Goal: Task Accomplishment & Management: Complete application form

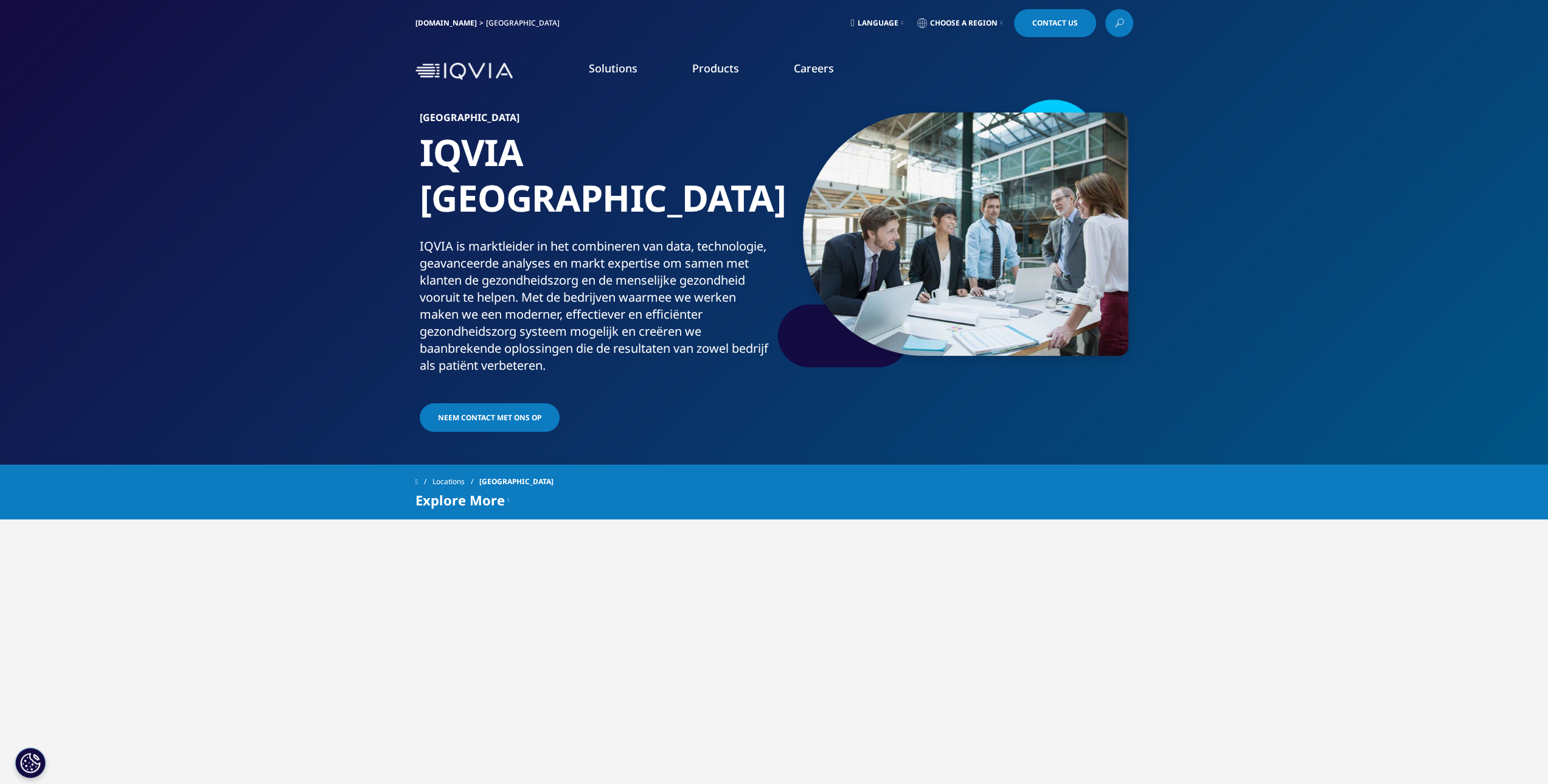
click at [816, 64] on link "Careers" at bounding box center [814, 68] width 40 height 15
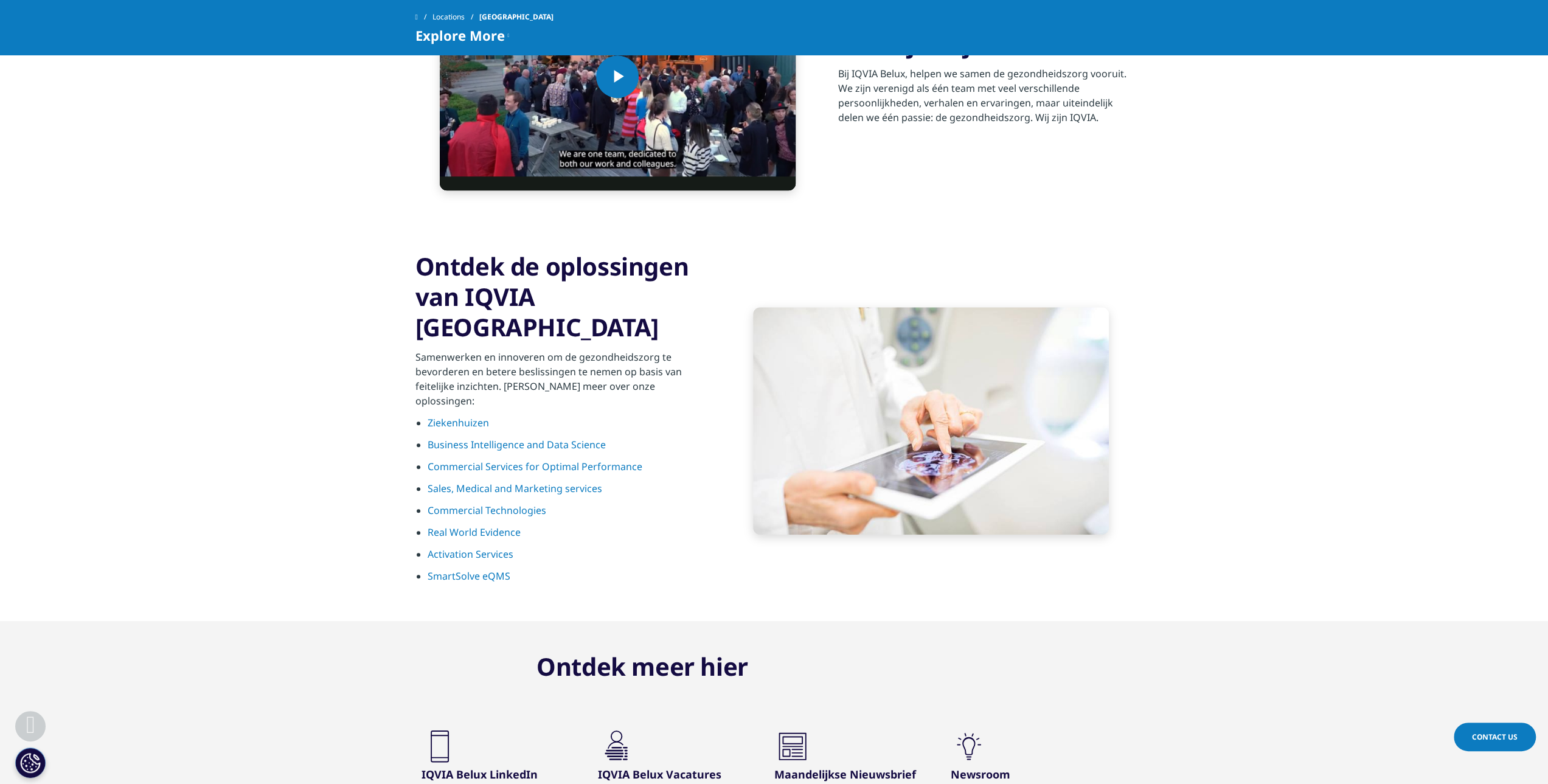
scroll to position [1095, 0]
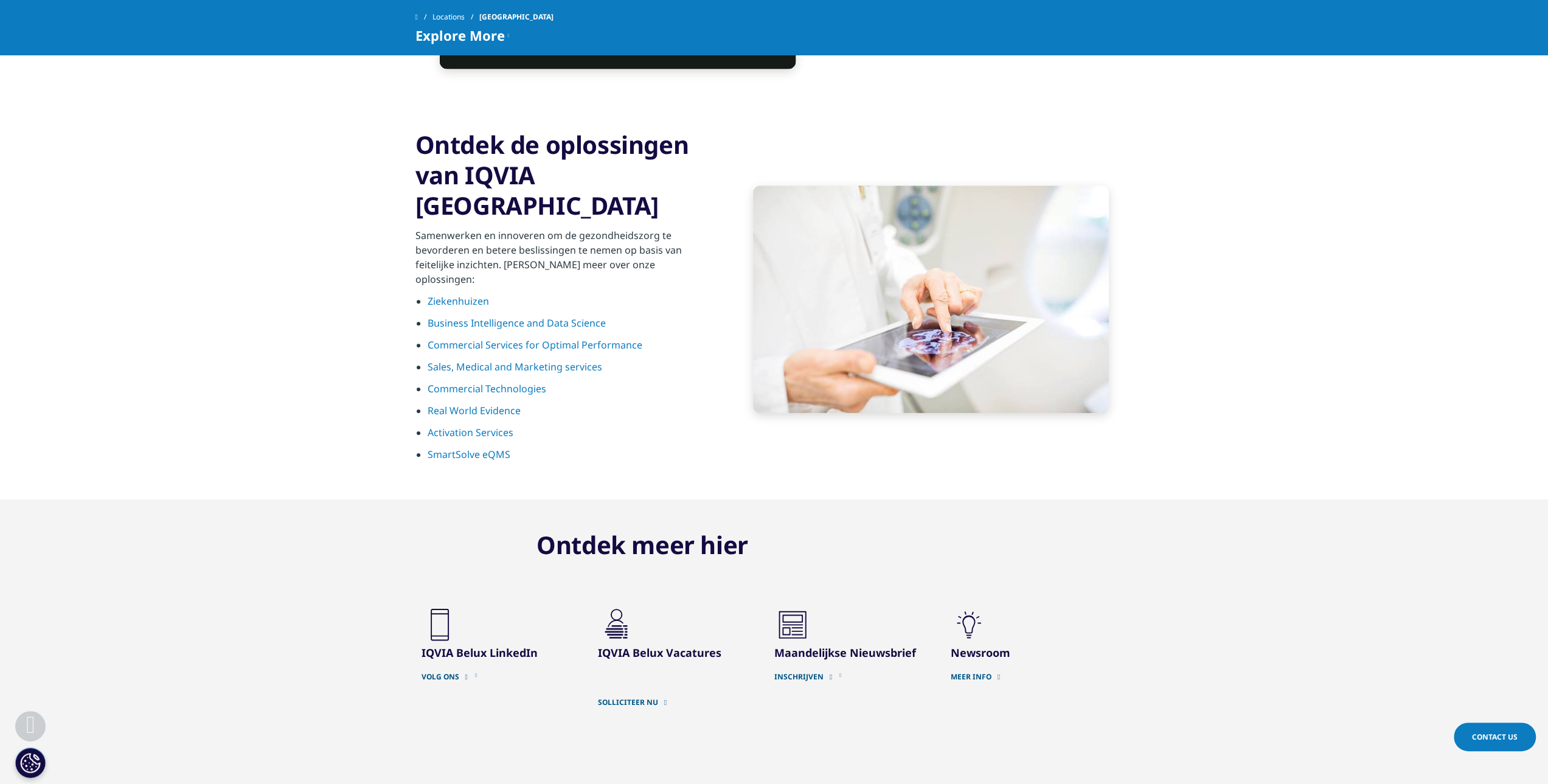
click at [636, 698] on link "SOLLICITEER NU" at bounding box center [677, 702] width 158 height 10
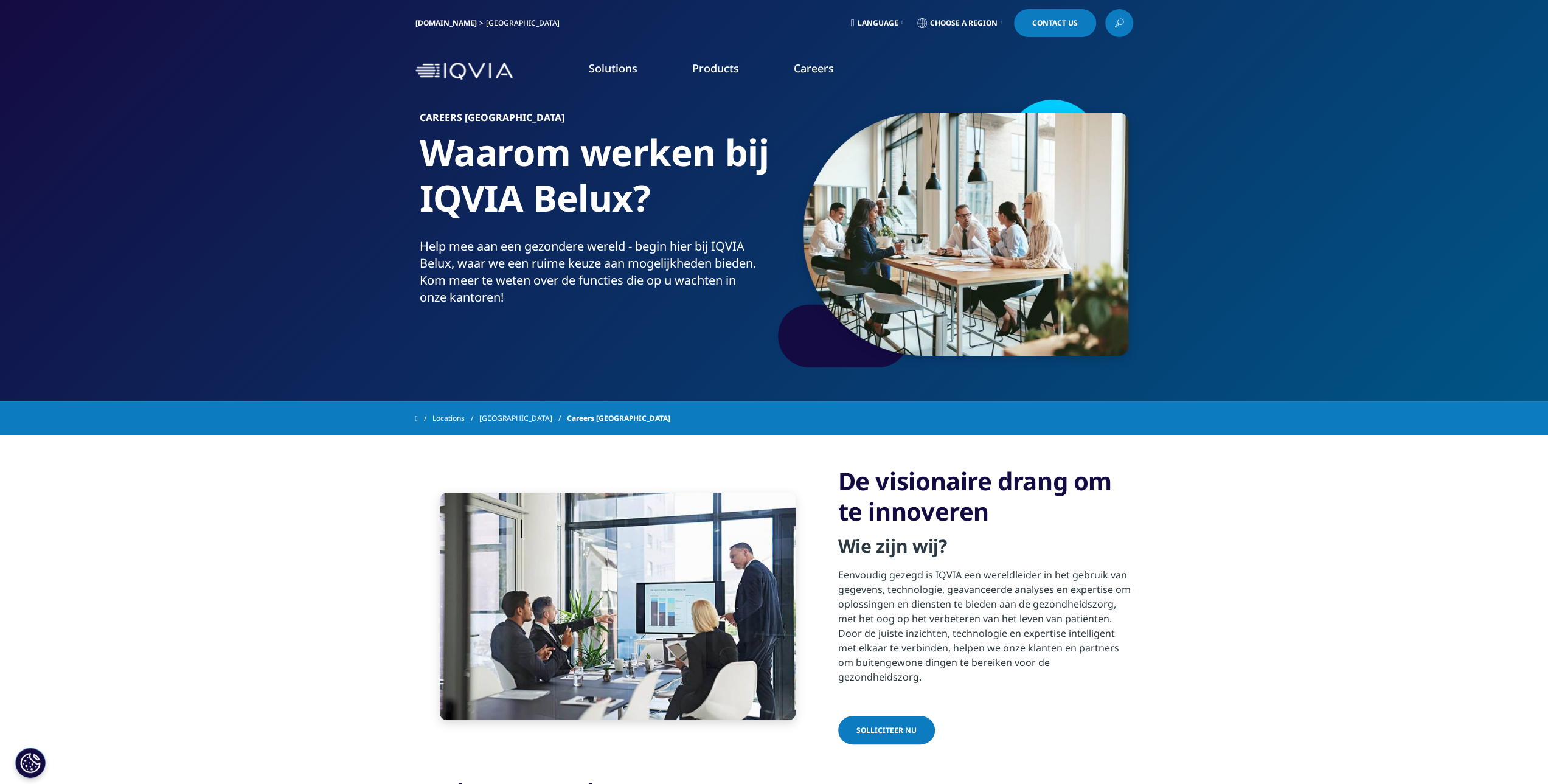
scroll to position [304, 0]
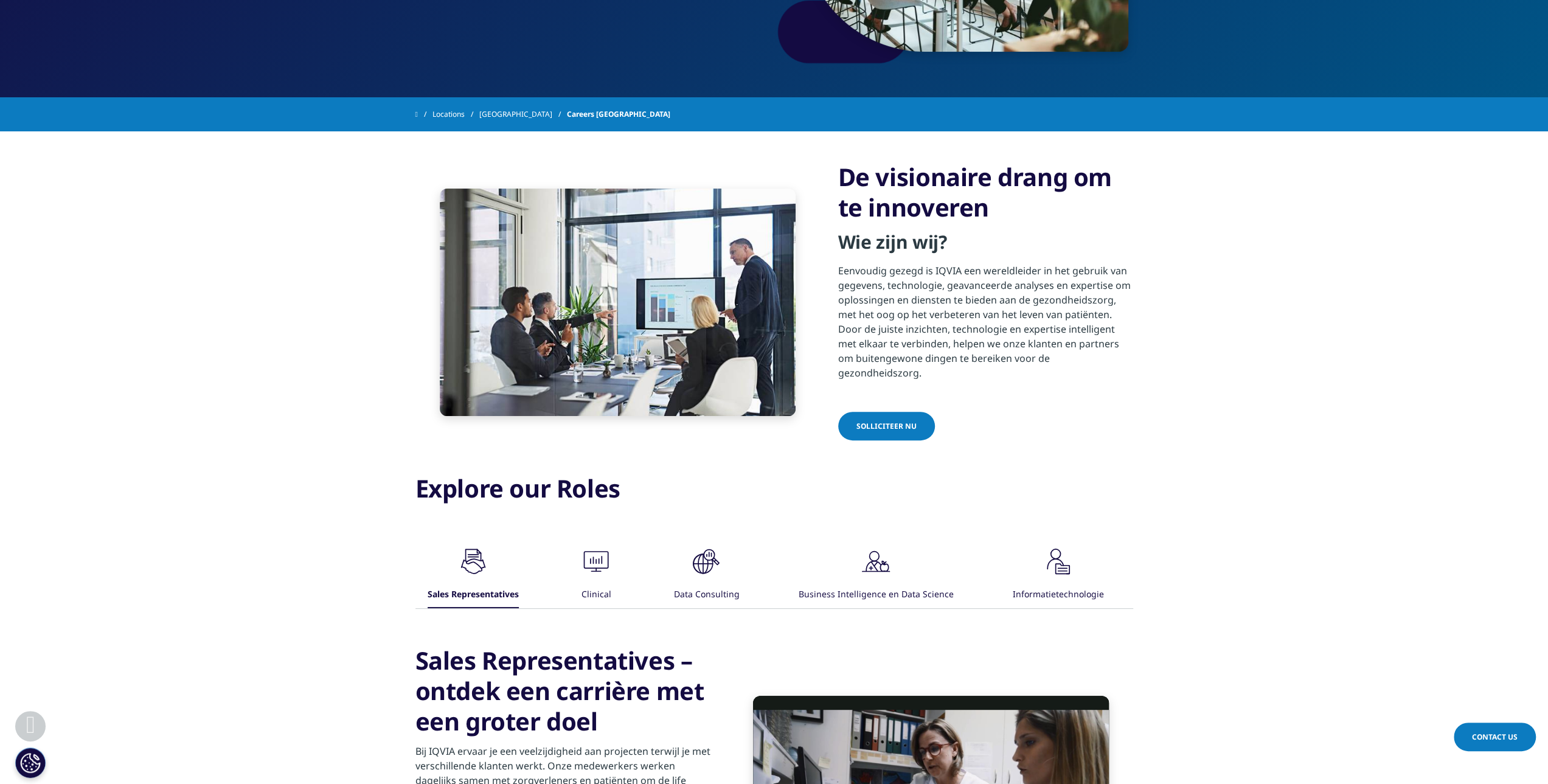
click at [889, 420] on link "Solliciteer nu" at bounding box center [887, 426] width 97 height 29
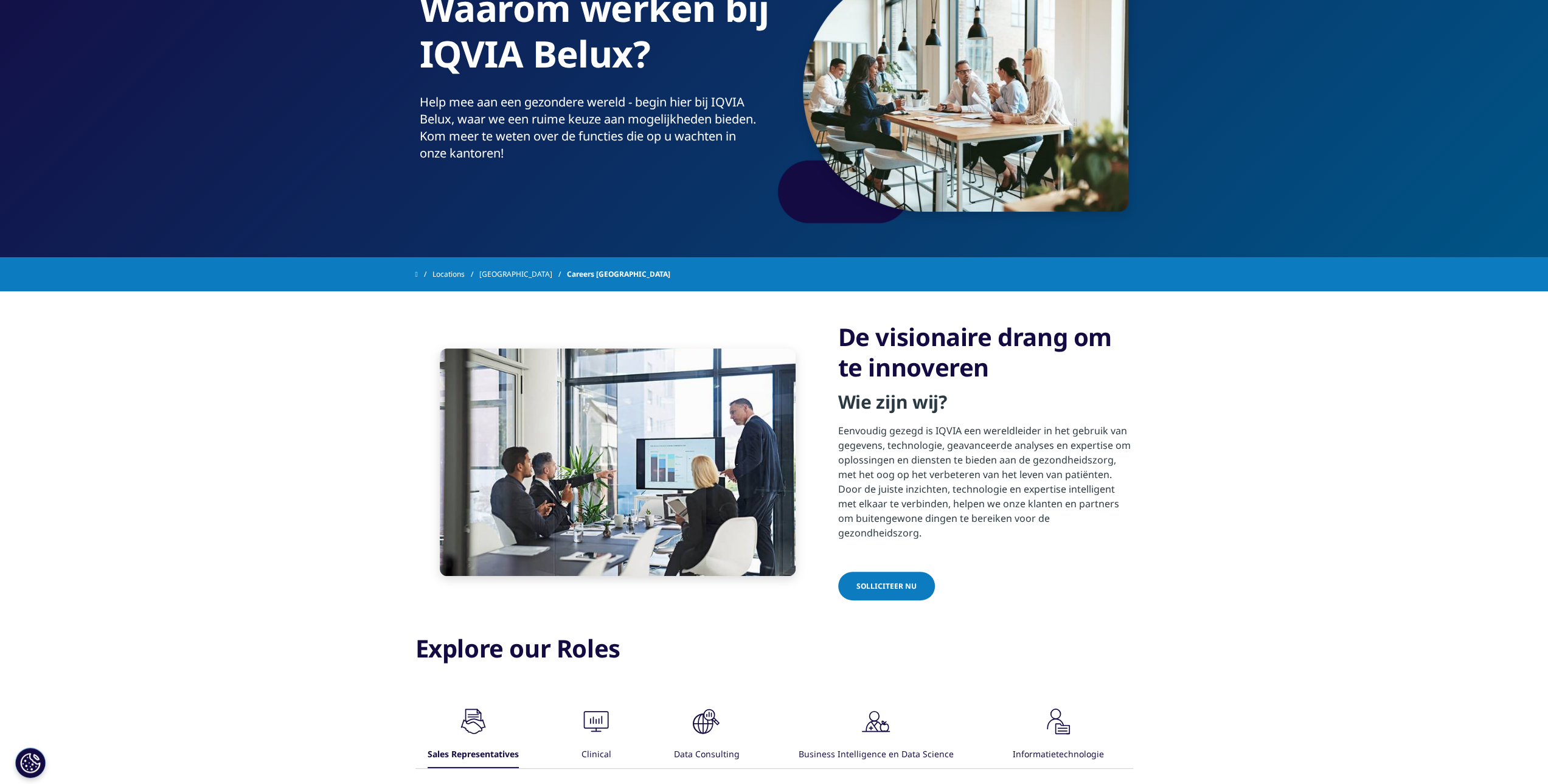
scroll to position [0, 0]
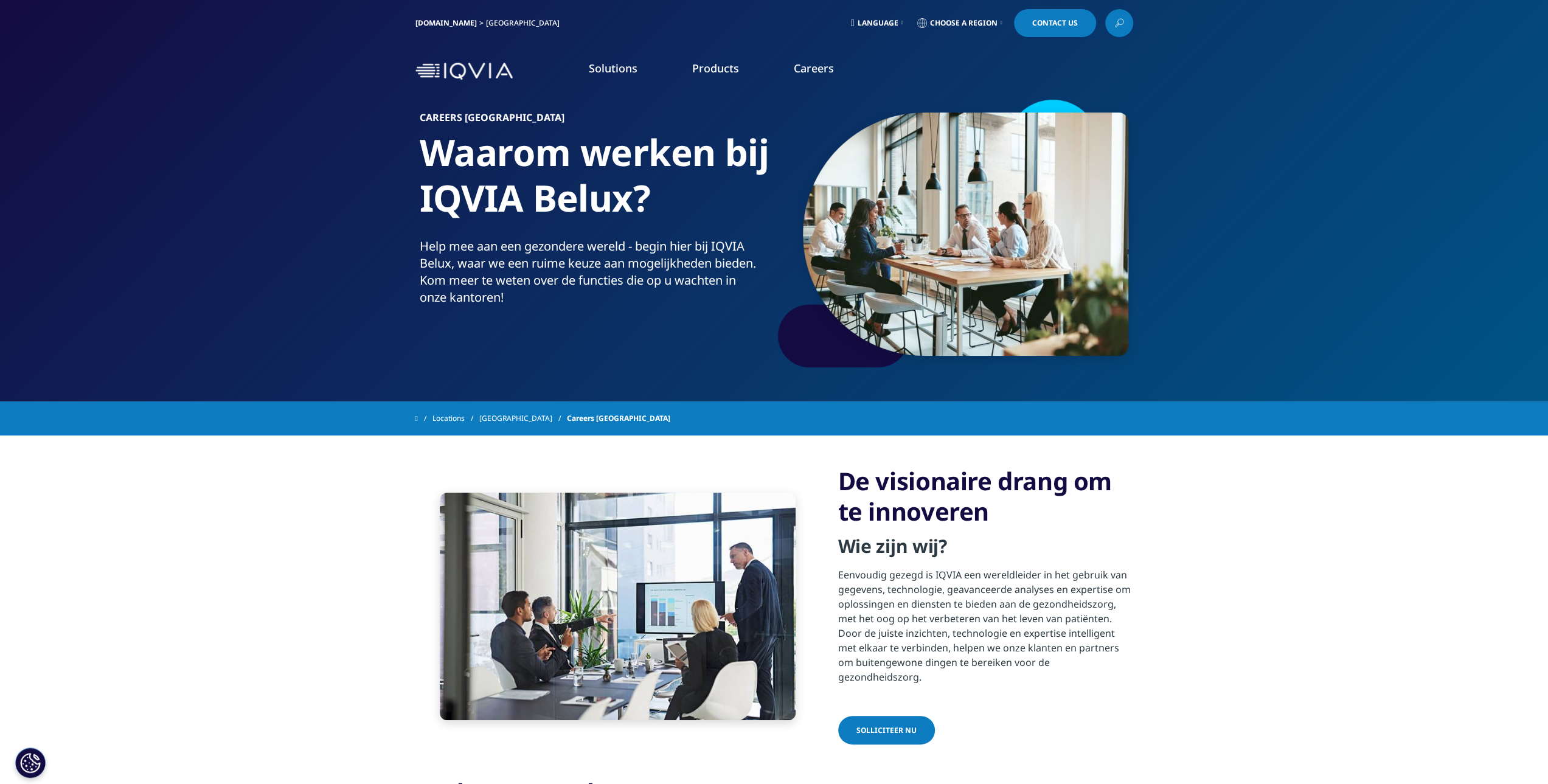
click at [855, 235] on div "Unleash Your Potential Join IQVIA Belux and see where your skills can take you.…" at bounding box center [882, 184] width 121 height 126
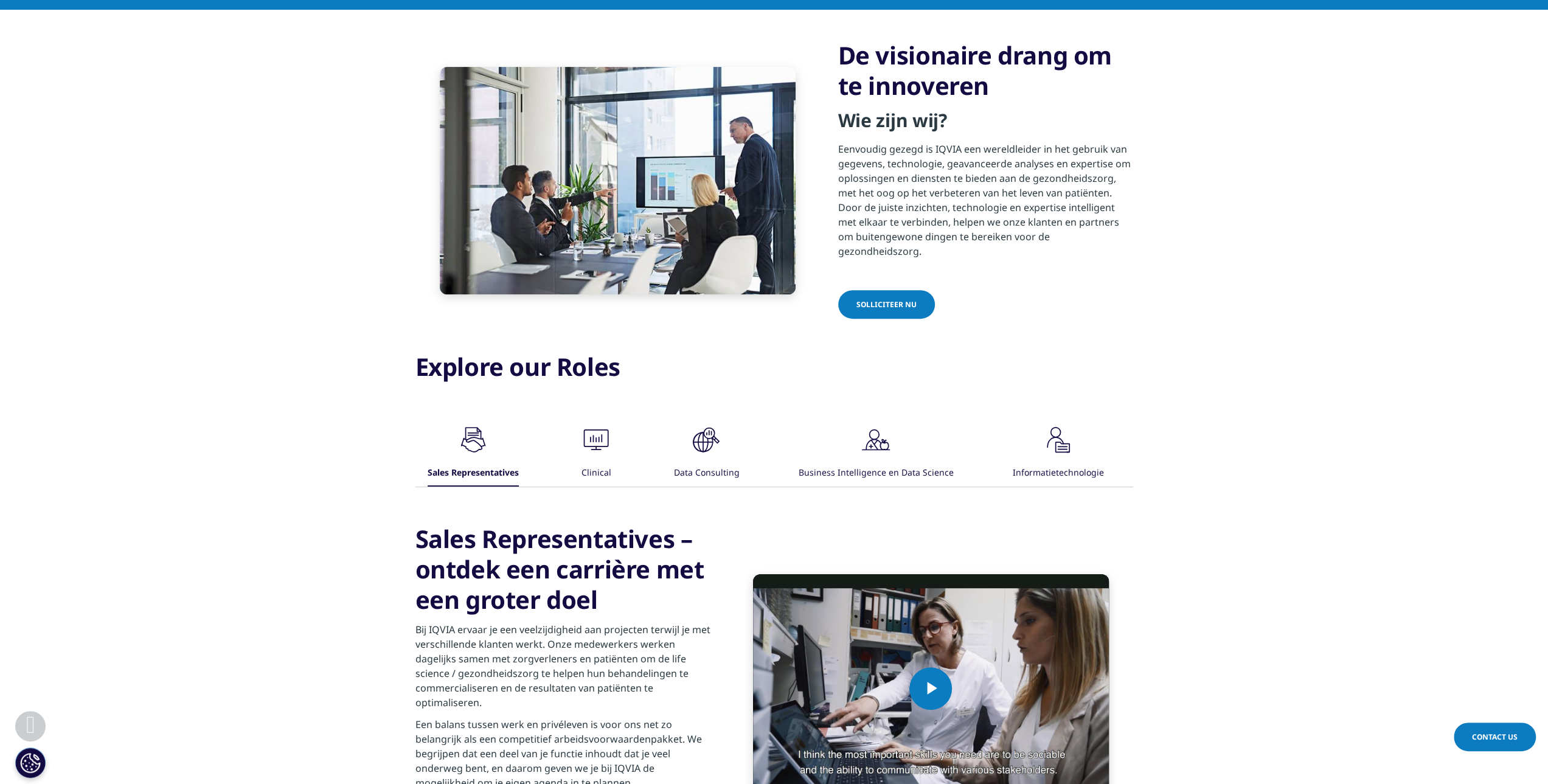
scroll to position [487, 0]
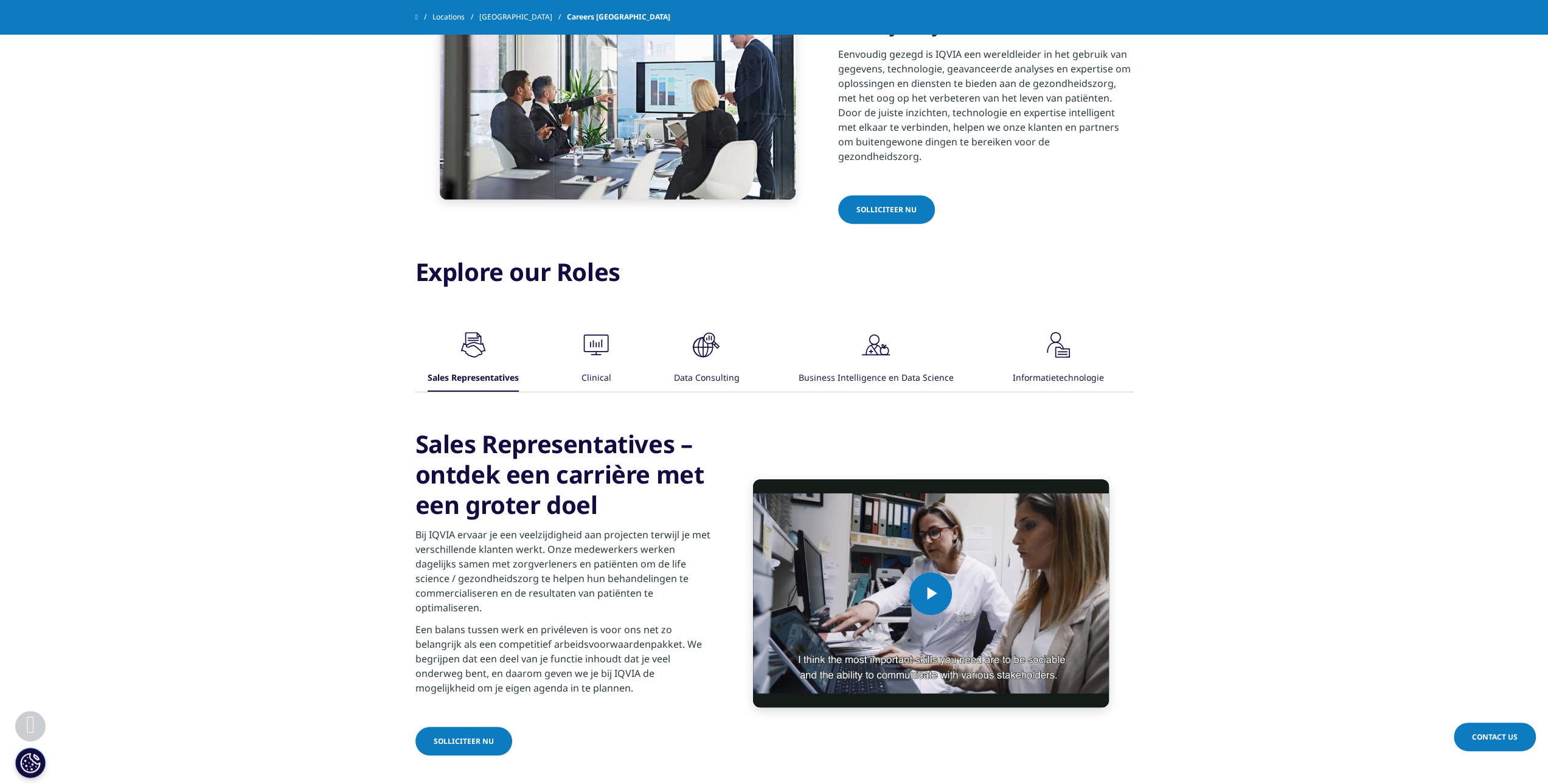
click at [589, 366] on div "Clinical" at bounding box center [596, 379] width 30 height 26
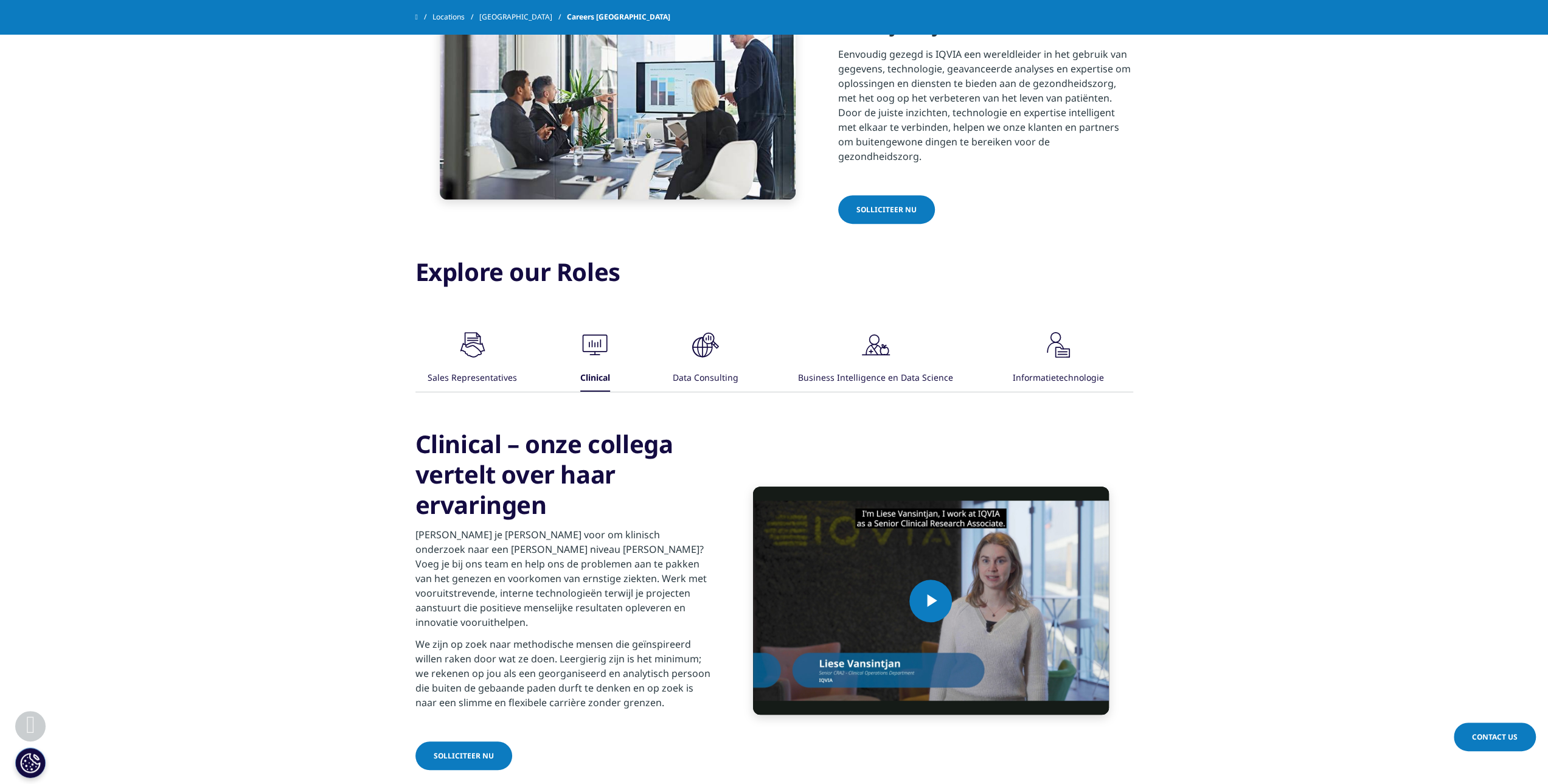
scroll to position [669, 0]
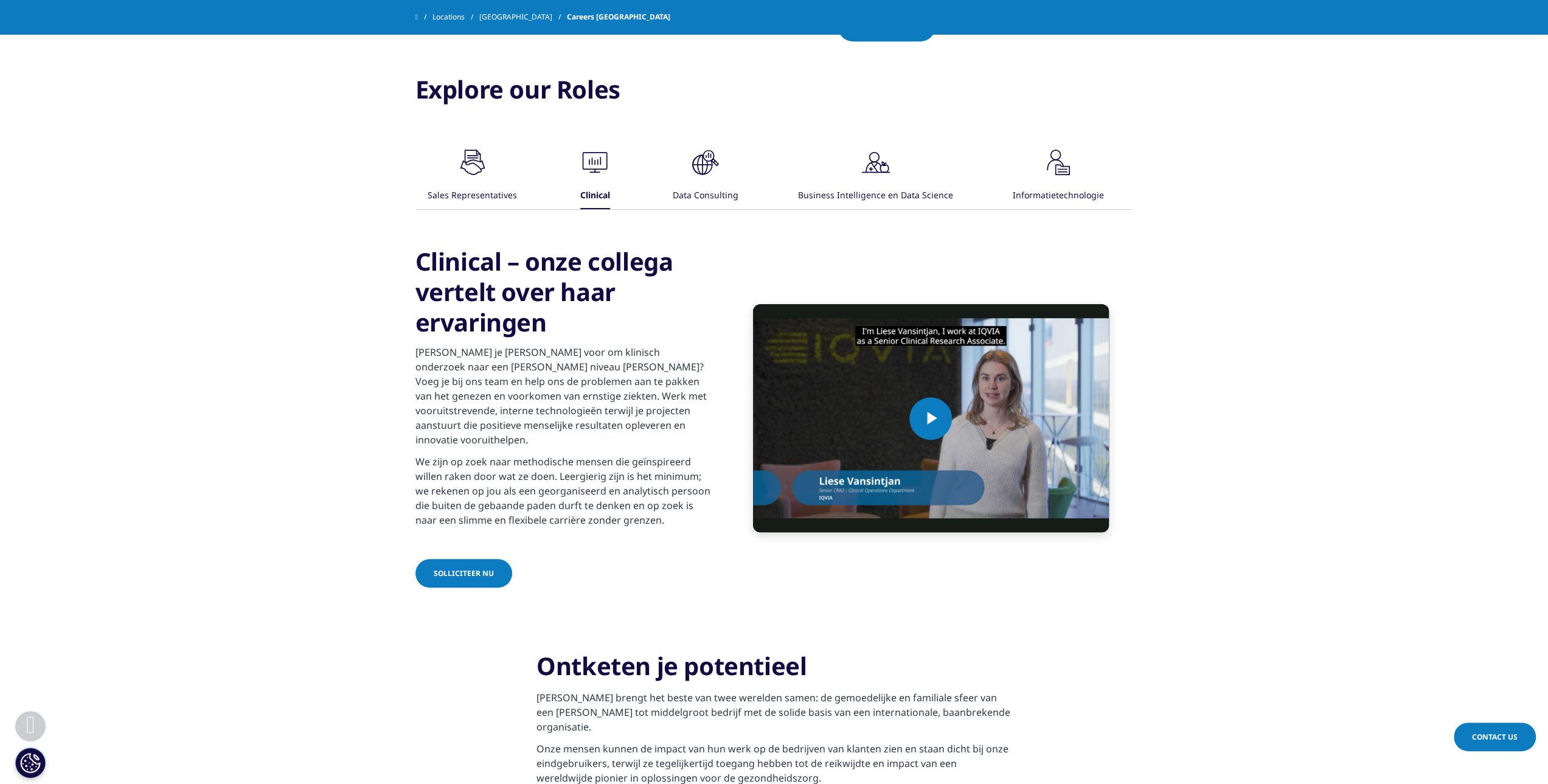
click at [470, 568] on span "Solliciteer nu" at bounding box center [463, 573] width 60 height 10
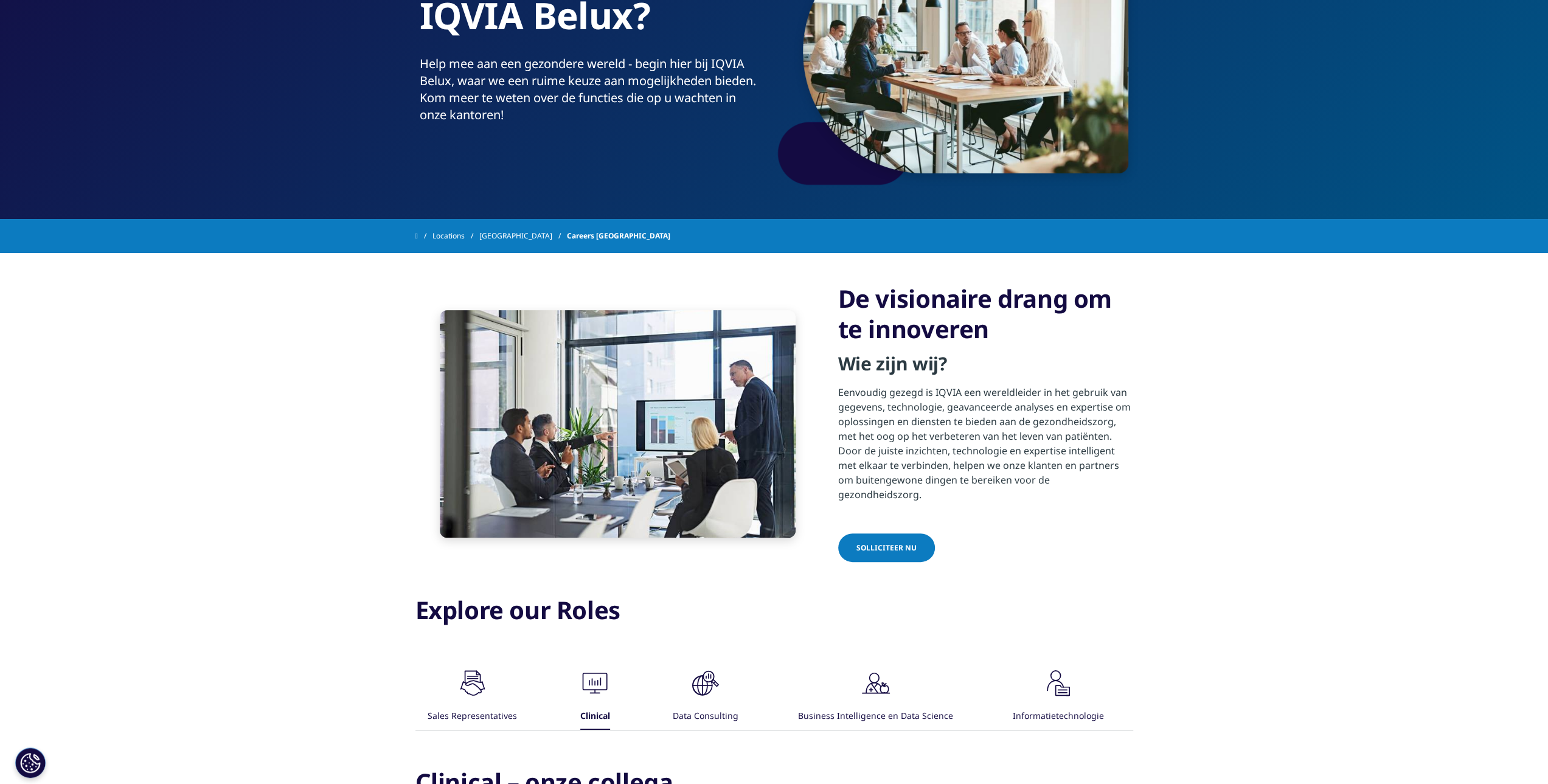
scroll to position [0, 0]
